Goal: Navigation & Orientation: Find specific page/section

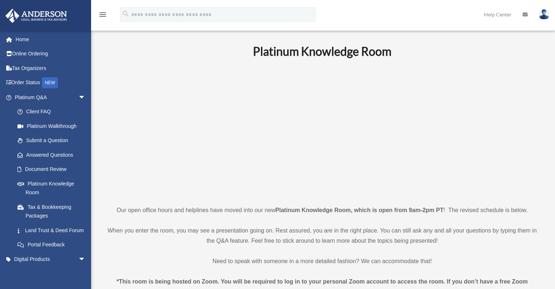
click at [22, 39] on link "Home" at bounding box center [50, 39] width 91 height 15
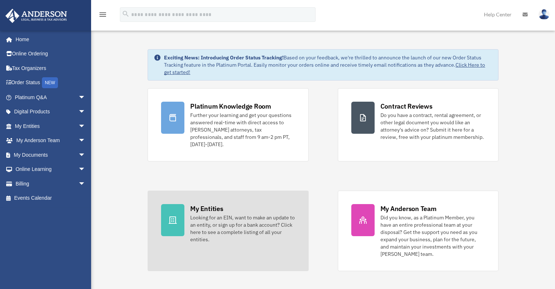
click at [228, 214] on div "Looking for an EIN, want to make an update to an entity, or sign up for a bank …" at bounding box center [242, 228] width 105 height 29
click at [224, 204] on div "My Entities Looking for an EIN, want to make an update to an entity, or sign up…" at bounding box center [242, 223] width 105 height 39
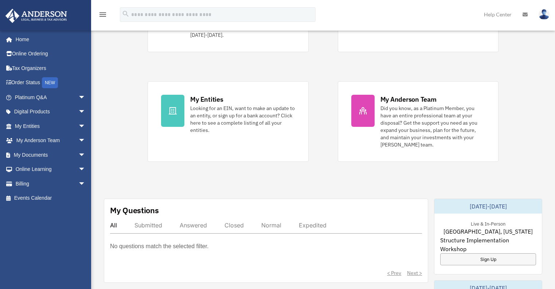
scroll to position [168, 0]
